Goal: Task Accomplishment & Management: Manage account settings

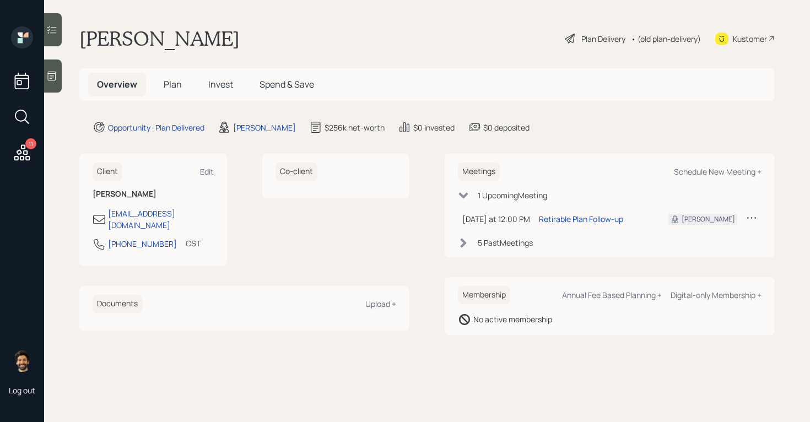
click at [655, 41] on div "• (old plan-delivery)" at bounding box center [666, 39] width 70 height 12
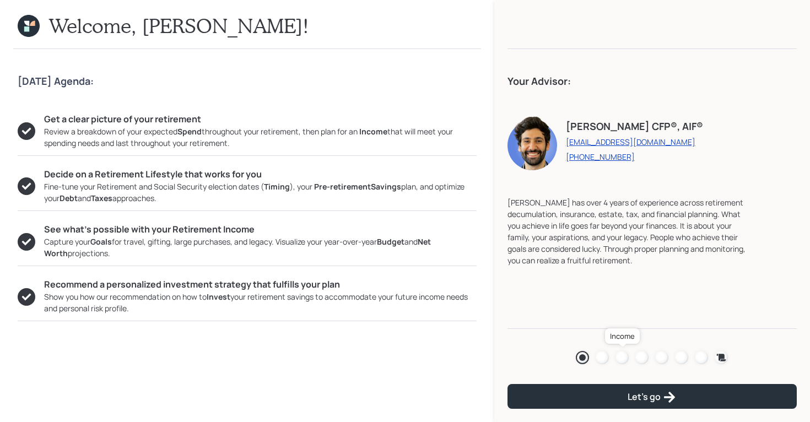
click at [626, 358] on div at bounding box center [621, 357] width 13 height 13
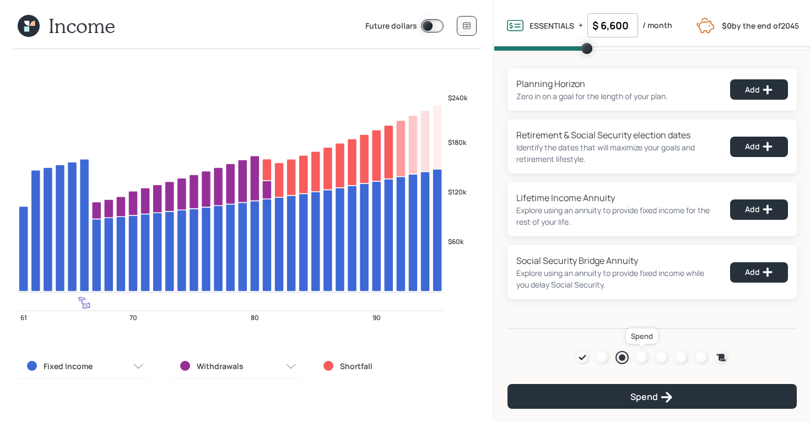
click at [641, 360] on div at bounding box center [641, 357] width 13 height 13
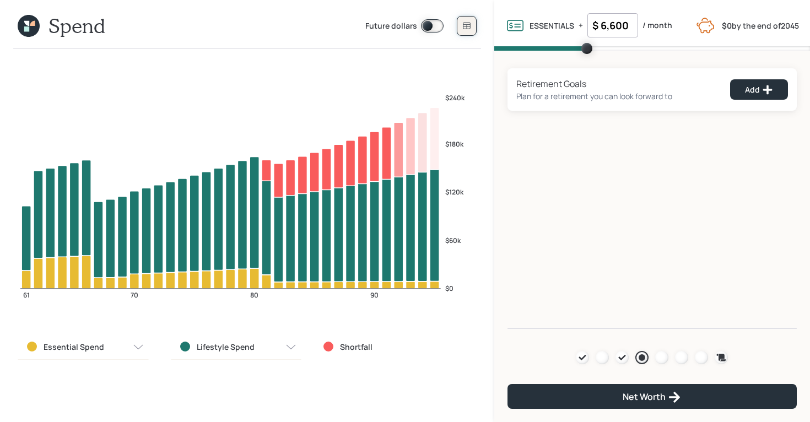
click at [470, 26] on icon at bounding box center [466, 25] width 9 height 9
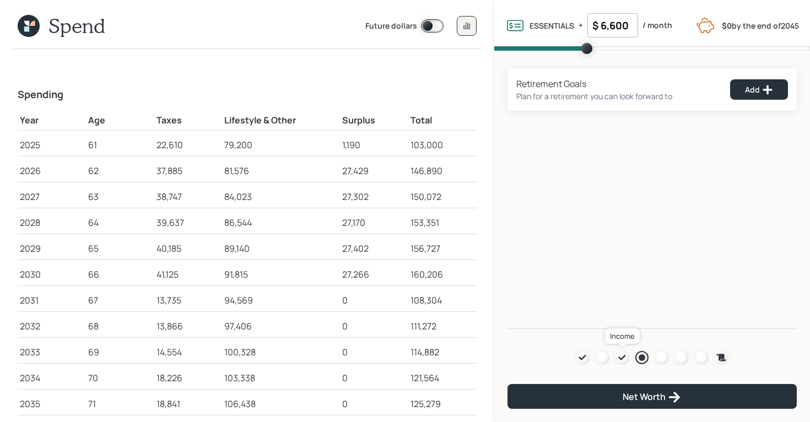
click at [624, 355] on icon at bounding box center [622, 357] width 9 height 9
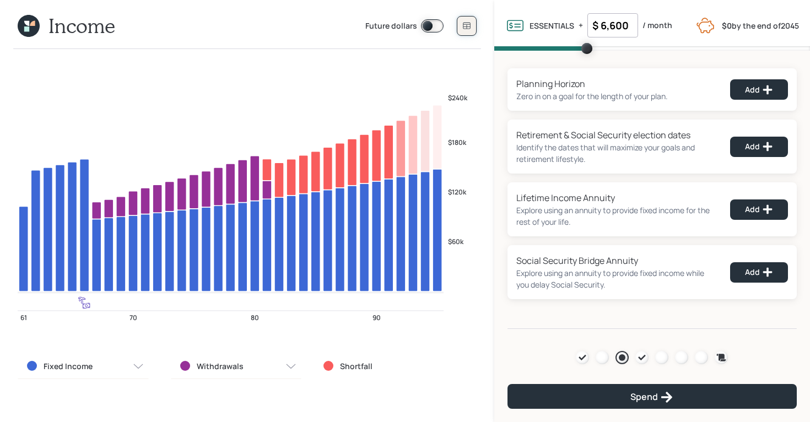
click at [468, 35] on button at bounding box center [467, 26] width 20 height 20
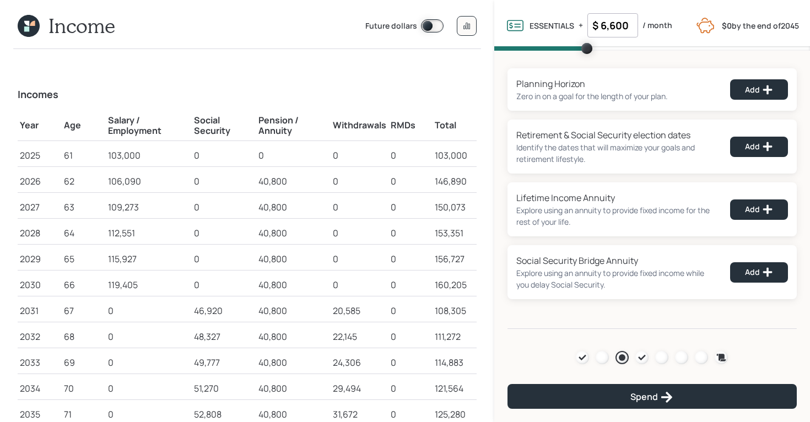
click at [25, 22] on icon at bounding box center [26, 23] width 5 height 5
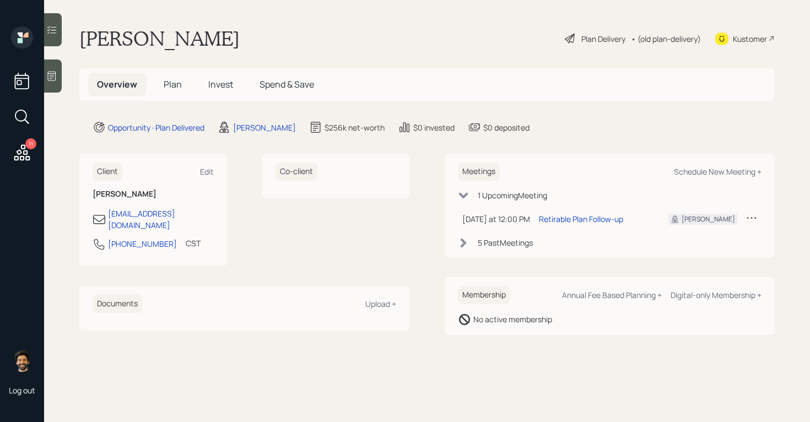
click at [171, 82] on span "Plan" at bounding box center [173, 84] width 18 height 12
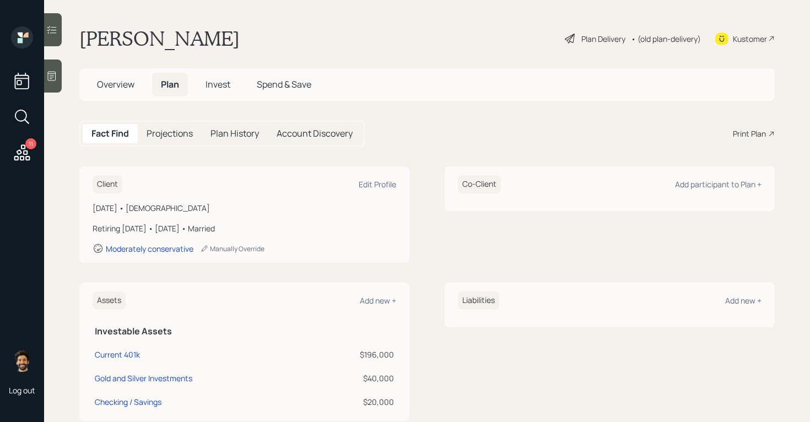
click at [664, 31] on div "Plan Delivery • (old plan-delivery)" at bounding box center [633, 38] width 138 height 24
click at [665, 39] on div "• (old plan-delivery)" at bounding box center [666, 39] width 70 height 12
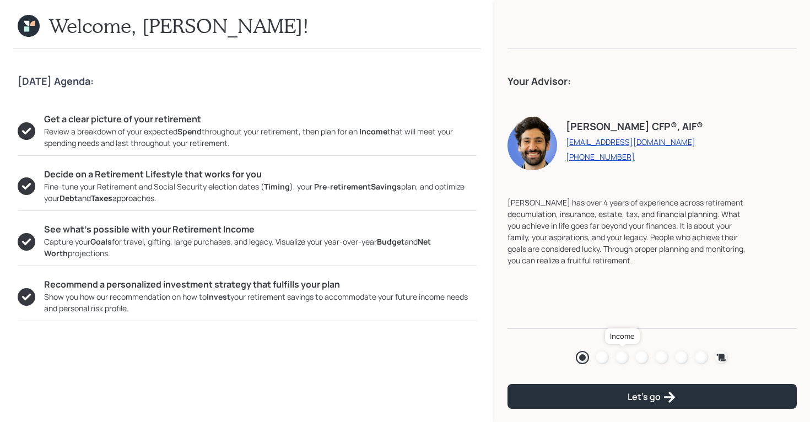
click at [617, 352] on link at bounding box center [621, 357] width 13 height 13
click at [622, 359] on div at bounding box center [621, 357] width 13 height 13
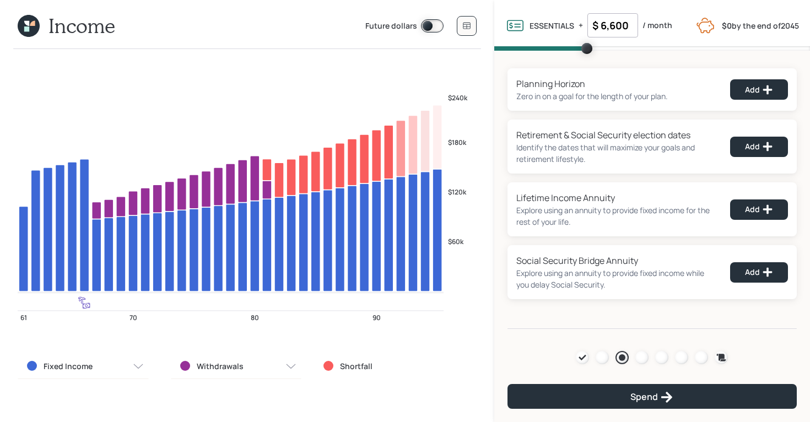
click at [25, 24] on icon at bounding box center [26, 23] width 5 height 5
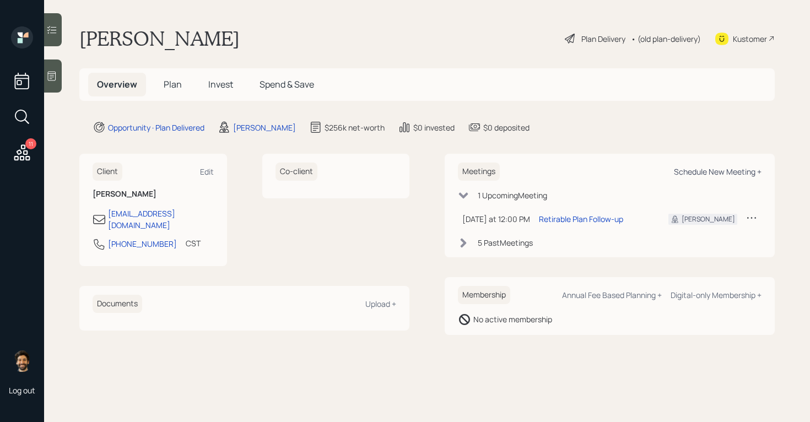
click at [716, 169] on div "Schedule New Meeting +" at bounding box center [718, 171] width 88 height 10
select select "f14b762f-c7c2-4b89-9227-8fa891345eea"
click at [752, 217] on icon at bounding box center [751, 217] width 11 height 11
click at [703, 237] on div "Reschedule" at bounding box center [717, 239] width 79 height 10
